Goal: Information Seeking & Learning: Learn about a topic

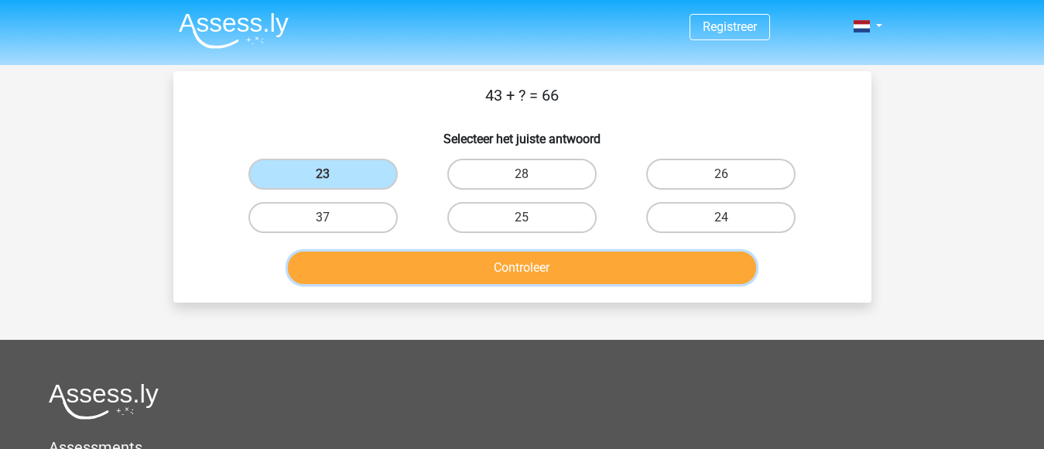
click at [446, 261] on button "Controleer" at bounding box center [522, 268] width 468 height 33
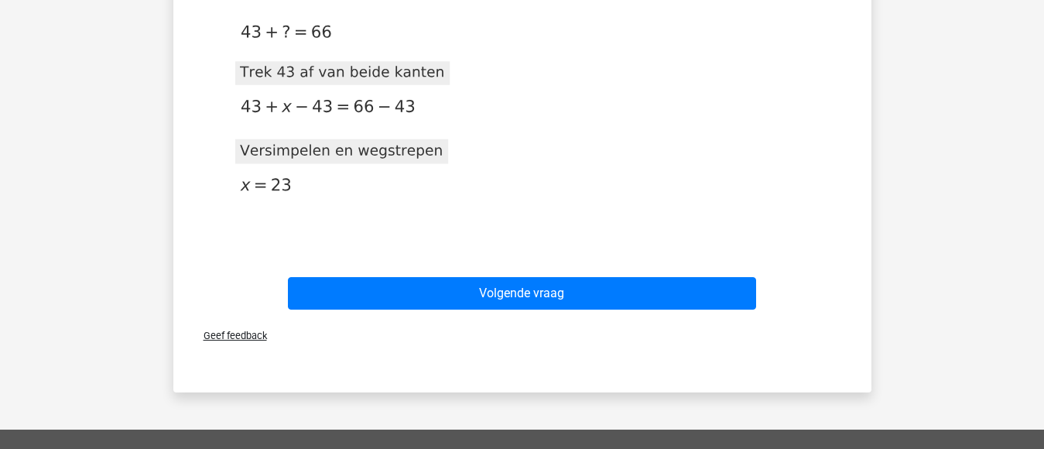
scroll to position [331, 0]
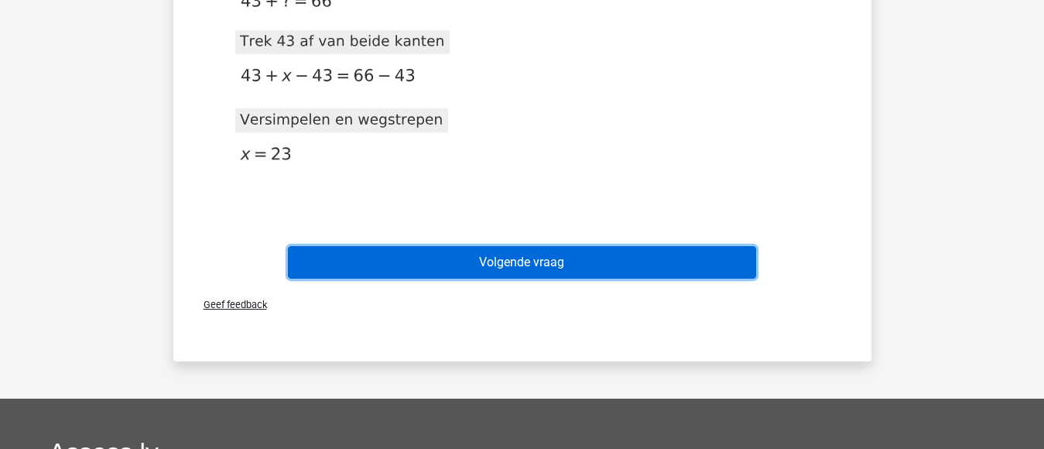
click at [485, 259] on button "Volgende vraag" at bounding box center [522, 262] width 468 height 33
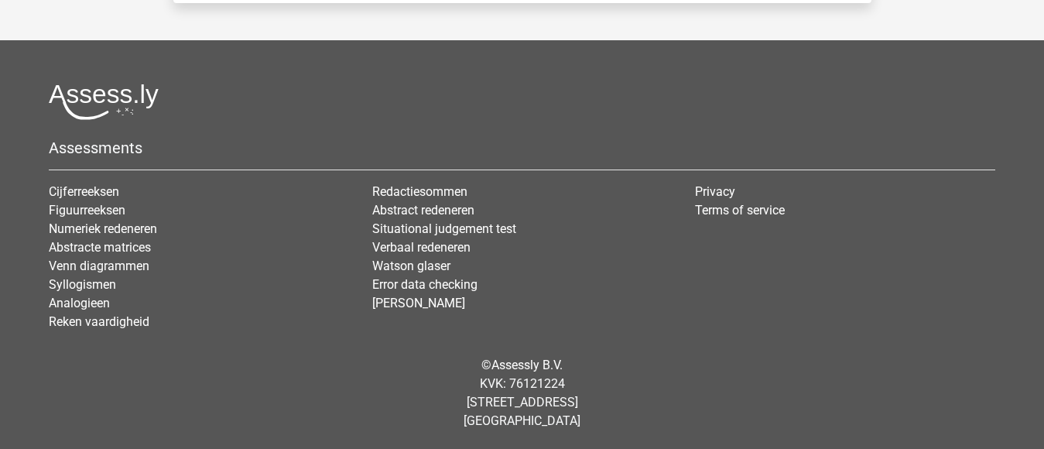
scroll to position [71, 0]
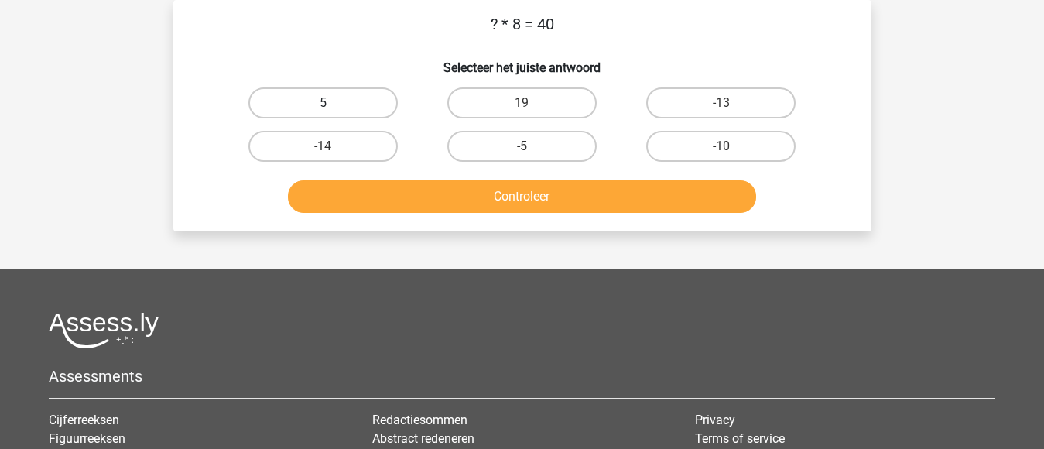
click at [344, 103] on label "5" at bounding box center [322, 102] width 149 height 31
click at [333, 103] on input "5" at bounding box center [328, 108] width 10 height 10
radio input "true"
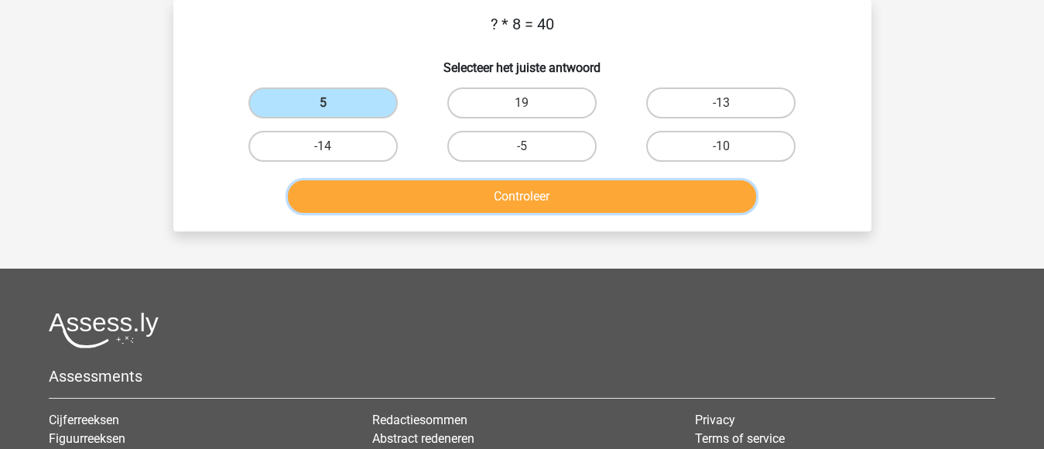
click at [546, 193] on button "Controleer" at bounding box center [522, 196] width 468 height 33
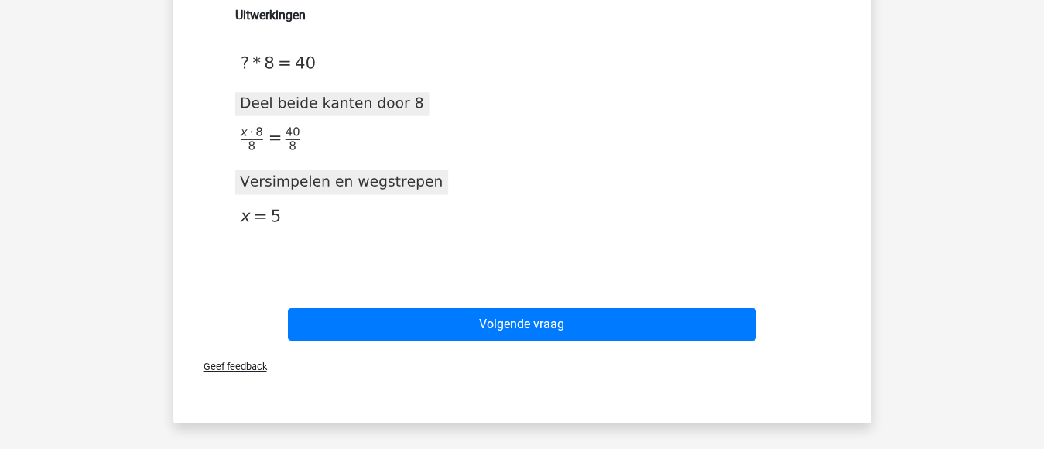
scroll to position [320, 0]
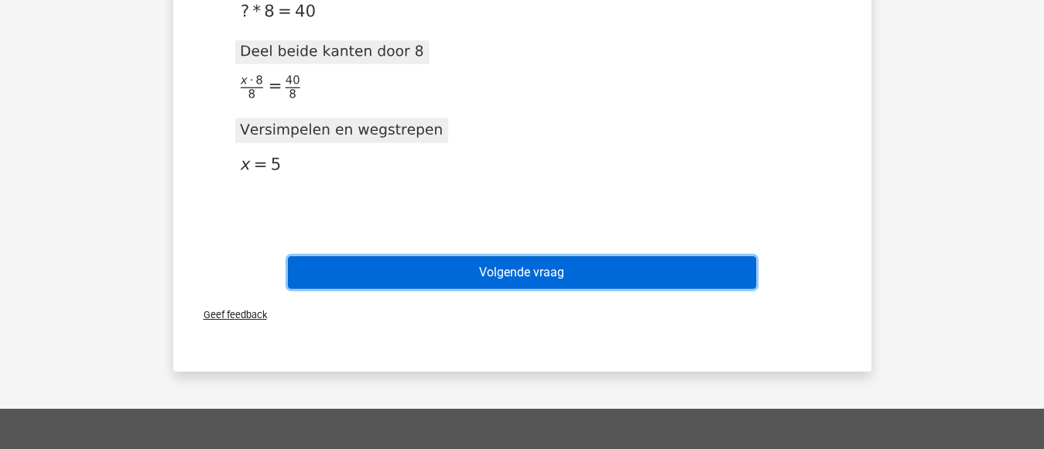
click at [594, 270] on button "Volgende vraag" at bounding box center [522, 272] width 468 height 33
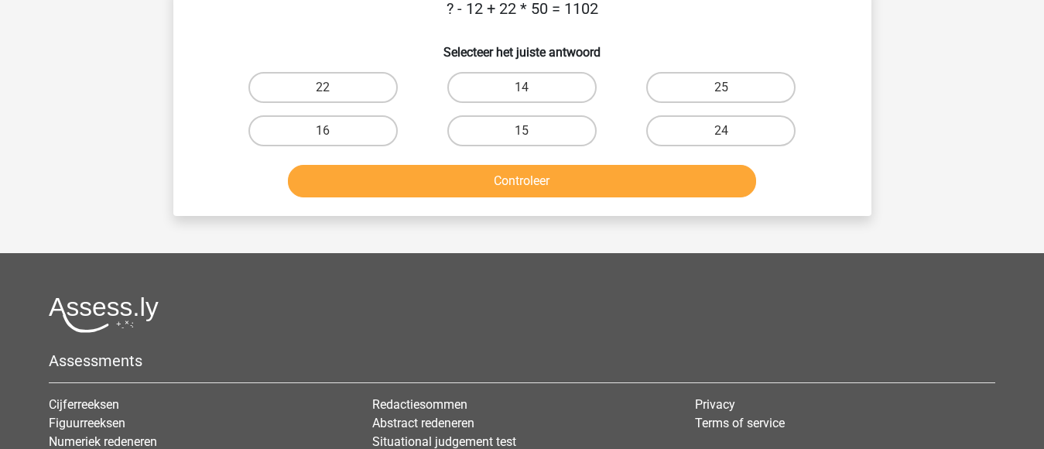
scroll to position [71, 0]
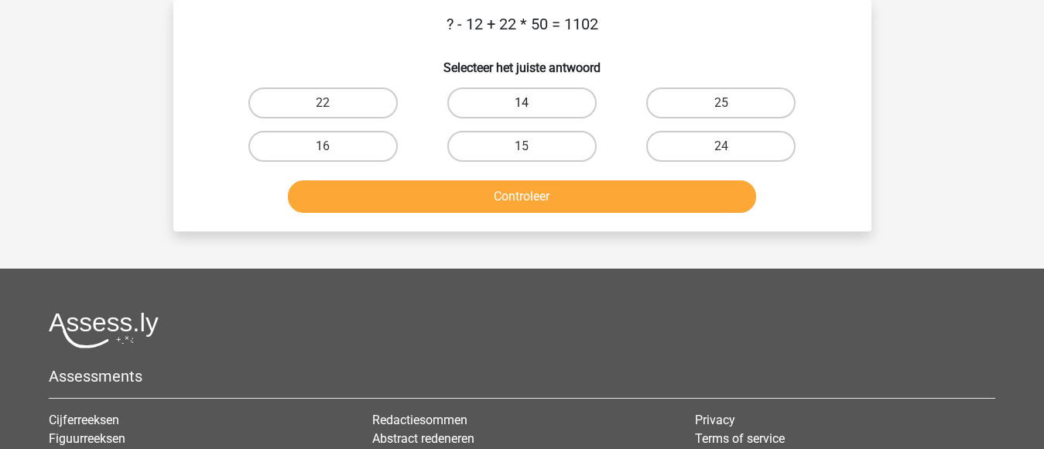
click at [526, 101] on label "14" at bounding box center [521, 102] width 149 height 31
click at [526, 103] on input "14" at bounding box center [527, 108] width 10 height 10
radio input "true"
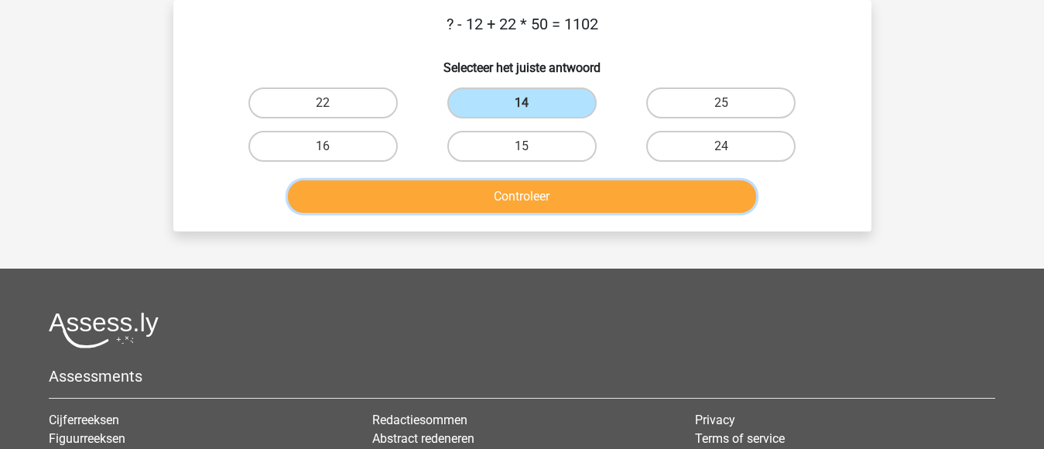
click at [515, 194] on button "Controleer" at bounding box center [522, 196] width 468 height 33
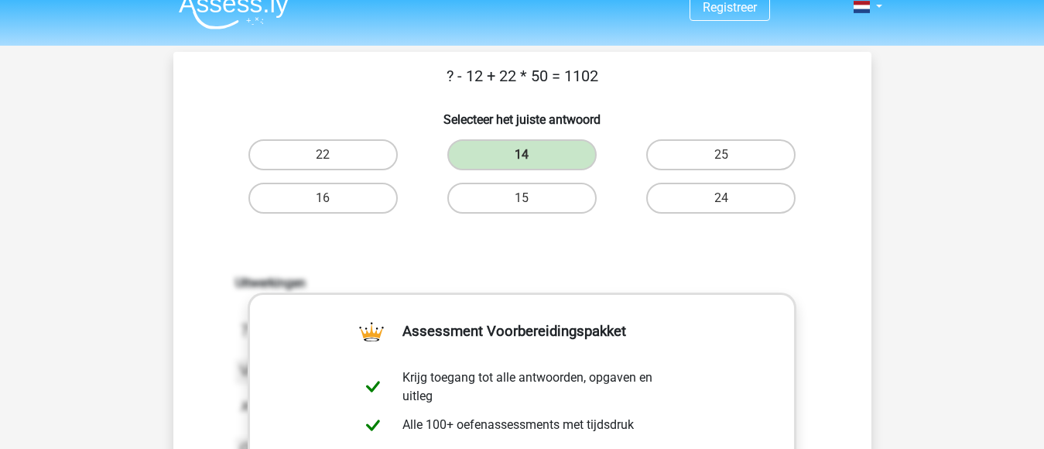
scroll to position [0, 0]
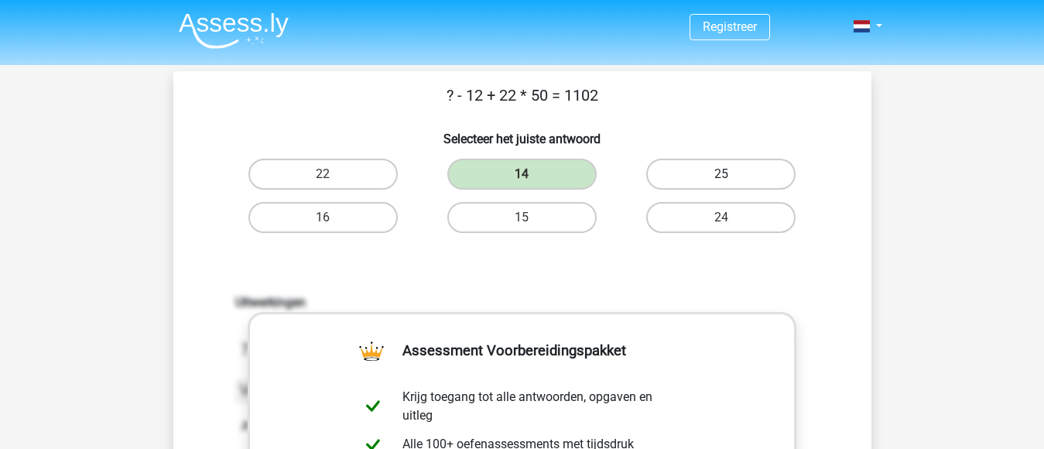
click at [719, 171] on label "25" at bounding box center [720, 174] width 149 height 31
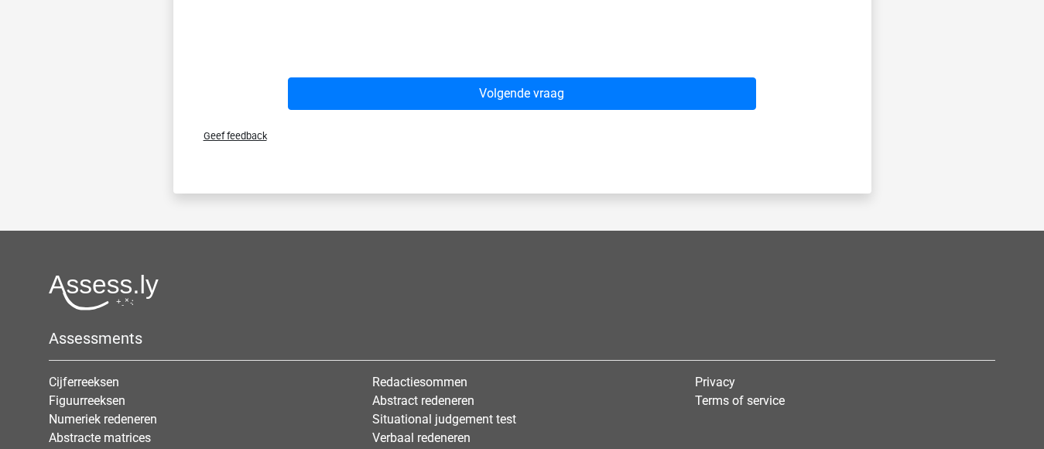
scroll to position [724, 0]
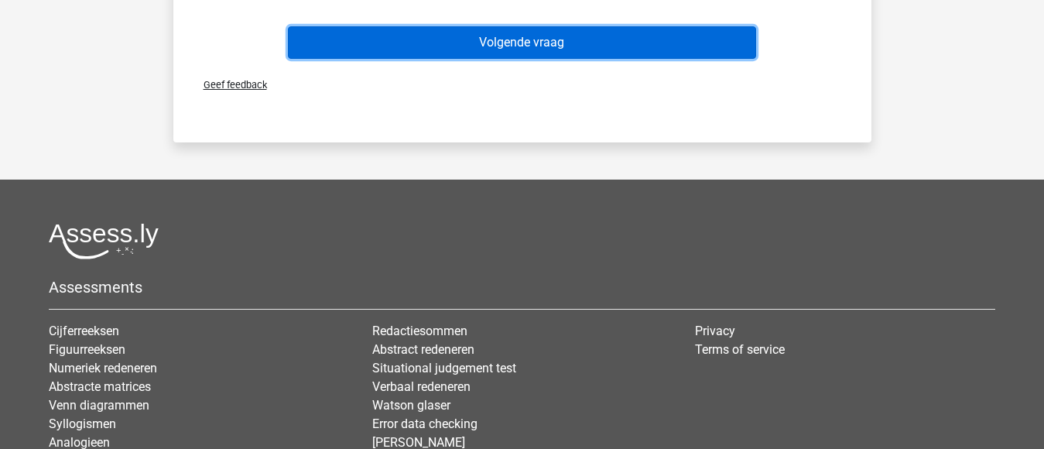
click at [539, 34] on button "Volgende vraag" at bounding box center [522, 42] width 468 height 33
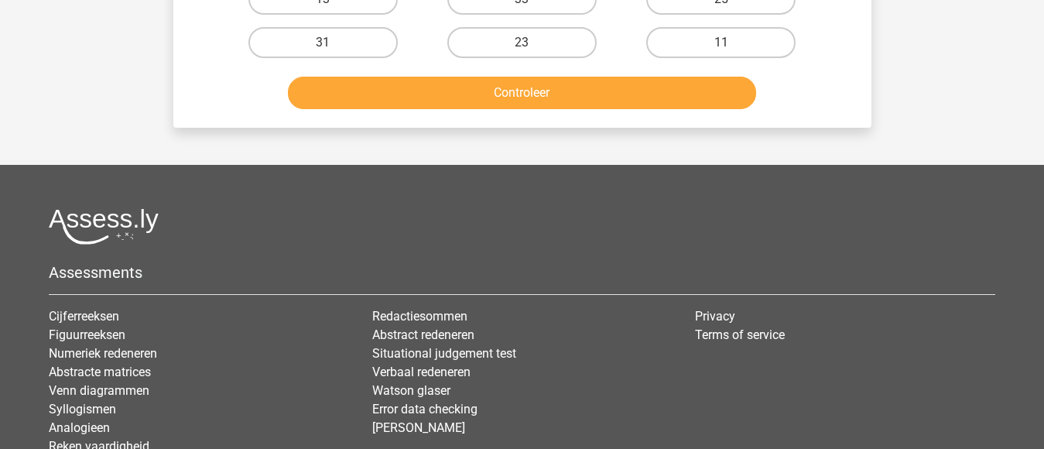
scroll to position [71, 0]
